Goal: Task Accomplishment & Management: Use online tool/utility

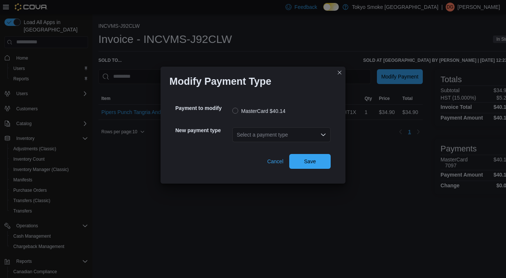
click at [266, 140] on div "Select a payment type" at bounding box center [281, 134] width 98 height 15
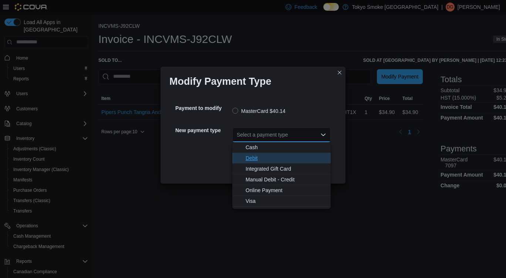
click at [256, 163] on button "Debit" at bounding box center [281, 158] width 98 height 11
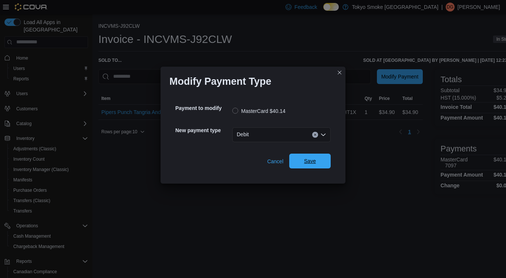
click at [309, 161] on span "Save" at bounding box center [310, 160] width 12 height 7
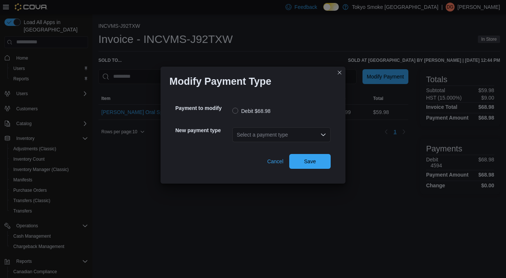
click at [281, 139] on div "Select a payment type" at bounding box center [281, 134] width 98 height 15
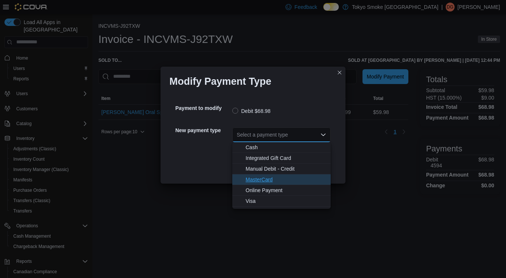
click at [291, 179] on span "MasterCard" at bounding box center [286, 179] width 81 height 7
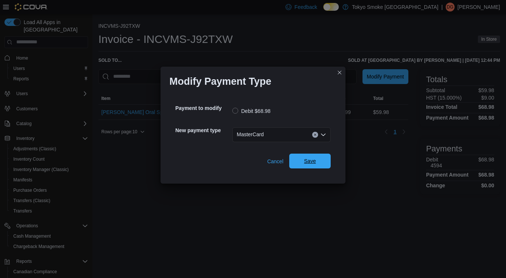
click at [316, 167] on span "Save" at bounding box center [310, 161] width 33 height 15
